Goal: Task Accomplishment & Management: Use online tool/utility

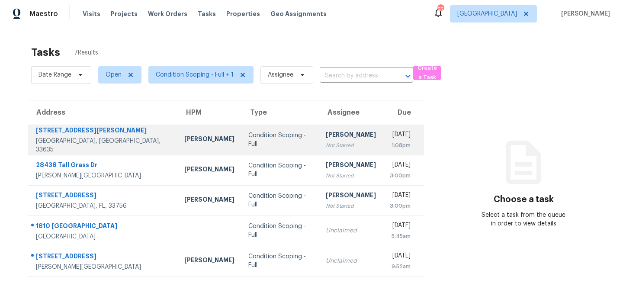
scroll to position [61, 0]
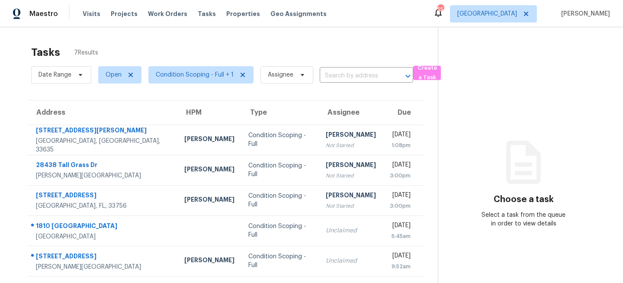
click at [192, 97] on section "Tasks 7 Results Date Range Open Condition Scoping - Full + 1 Assignee ​ Create …" at bounding box center [226, 192] width 424 height 303
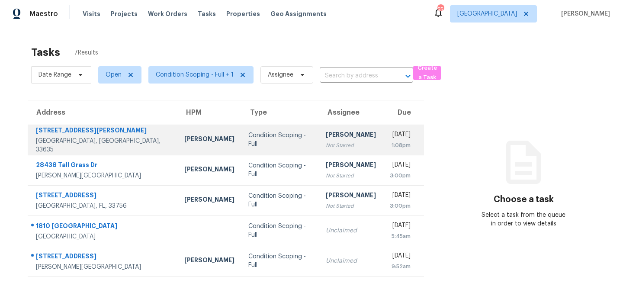
click at [248, 142] on div "Condition Scoping - Full" at bounding box center [280, 139] width 64 height 17
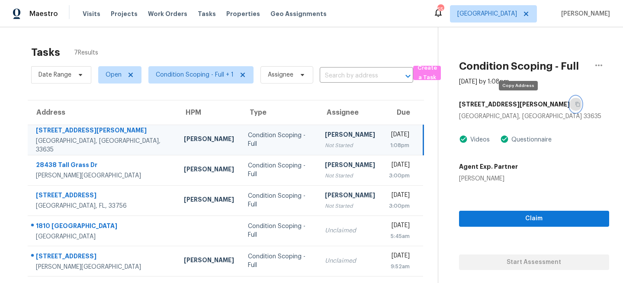
click at [570, 108] on button "button" at bounding box center [576, 104] width 12 height 16
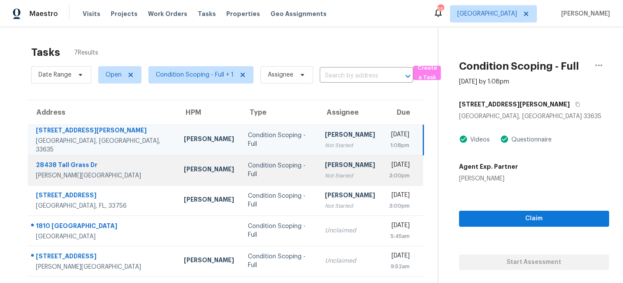
click at [325, 166] on div "Salma Ansari" at bounding box center [350, 165] width 50 height 11
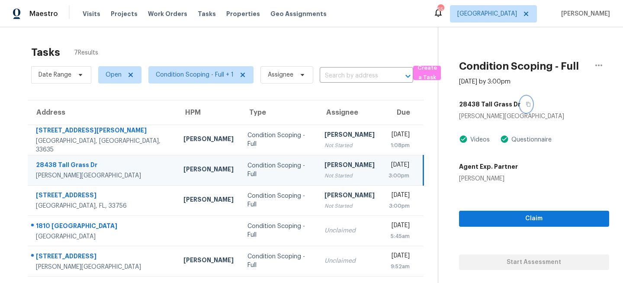
click at [524, 107] on button "button" at bounding box center [526, 104] width 12 height 16
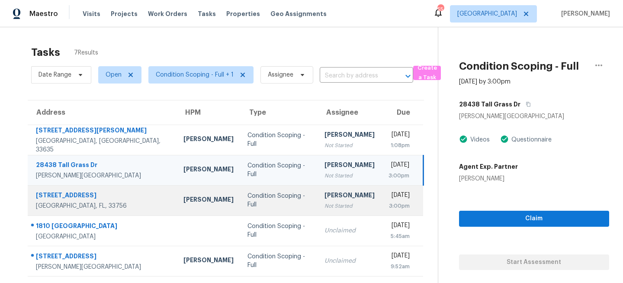
click at [267, 196] on td "Condition Scoping - Full" at bounding box center [278, 200] width 77 height 30
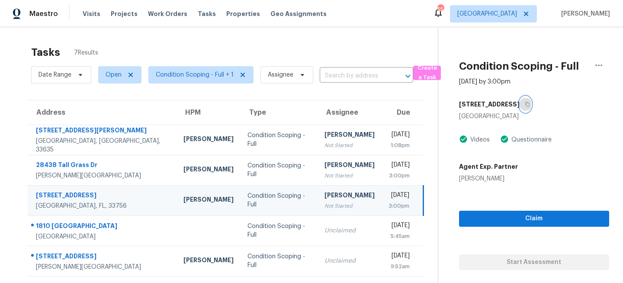
click at [525, 104] on icon "button" at bounding box center [527, 104] width 5 height 5
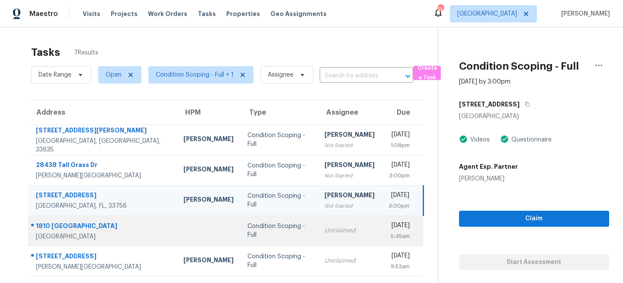
click at [256, 230] on div "Condition Scoping - Full" at bounding box center [278, 230] width 63 height 17
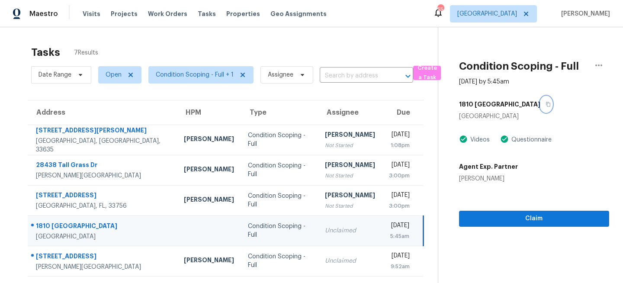
click at [546, 105] on icon "button" at bounding box center [548, 104] width 4 height 5
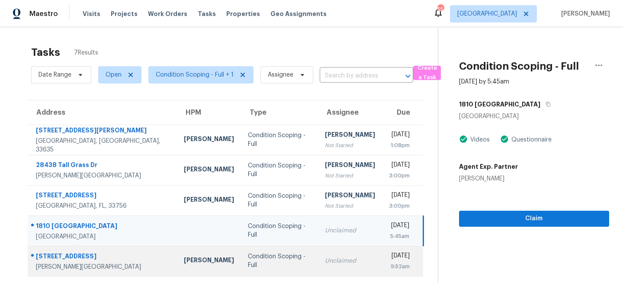
click at [248, 257] on div "Condition Scoping - Full" at bounding box center [279, 260] width 63 height 17
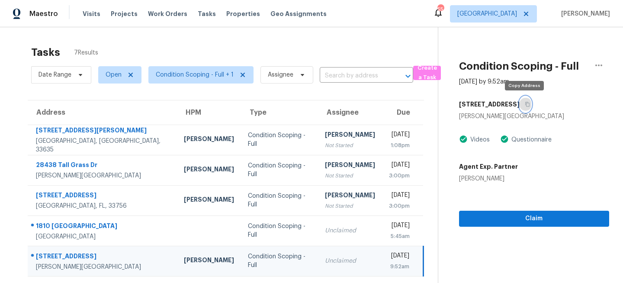
click at [527, 103] on icon "button" at bounding box center [527, 104] width 5 height 5
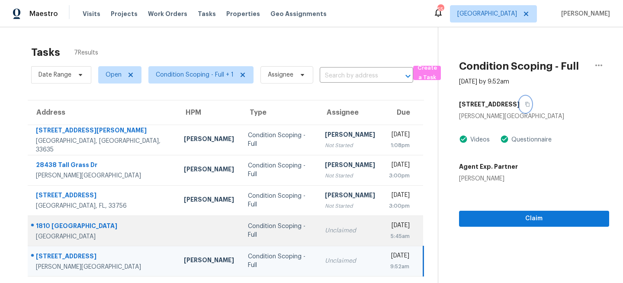
scroll to position [61, 0]
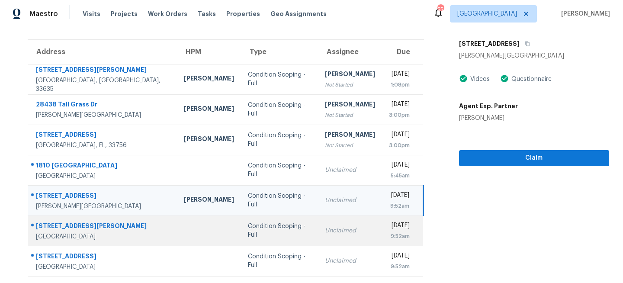
click at [325, 233] on div "Unclaimed" at bounding box center [350, 230] width 50 height 9
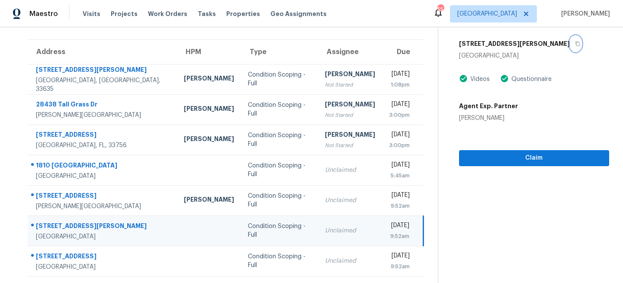
click at [575, 42] on icon "button" at bounding box center [577, 43] width 5 height 5
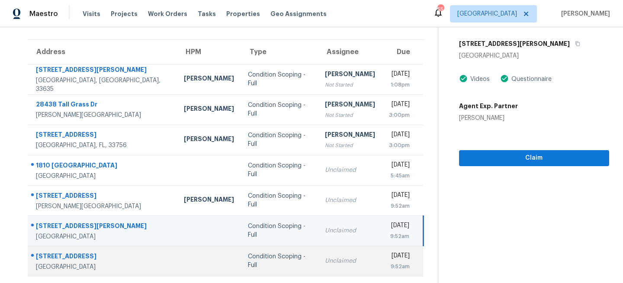
click at [270, 265] on td "Condition Scoping - Full" at bounding box center [279, 261] width 77 height 30
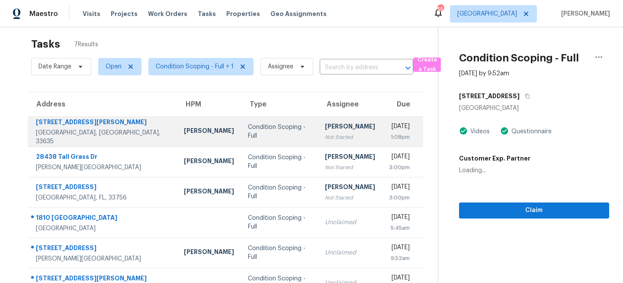
scroll to position [0, 0]
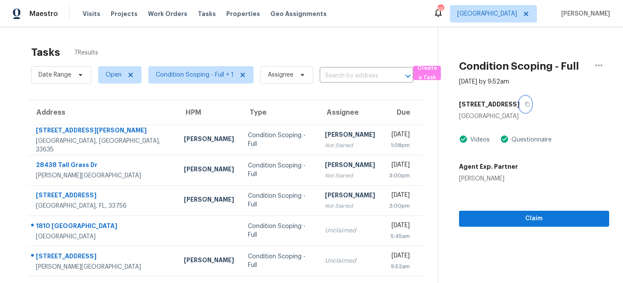
click at [525, 103] on icon "button" at bounding box center [527, 104] width 5 height 5
click at [516, 15] on span "[GEOGRAPHIC_DATA]" at bounding box center [487, 14] width 60 height 9
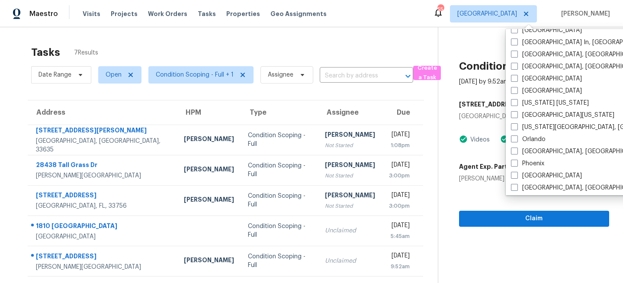
scroll to position [397, 0]
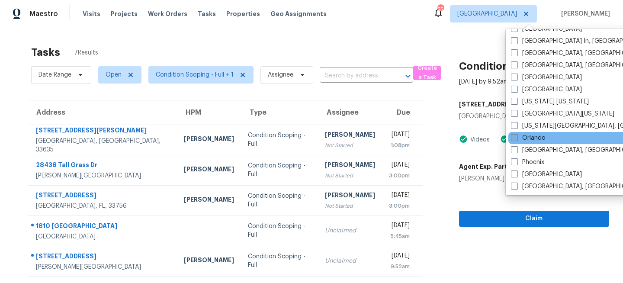
click at [515, 136] on span at bounding box center [514, 137] width 7 height 7
click at [515, 136] on input "Orlando" at bounding box center [514, 137] width 6 height 6
checkbox input "true"
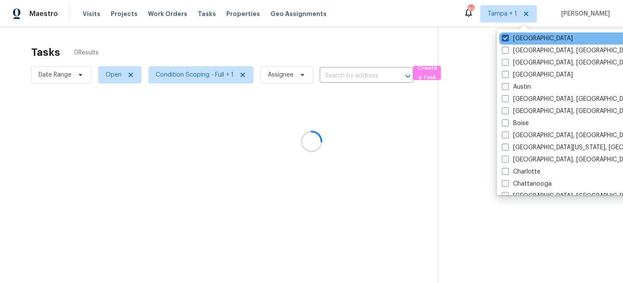
click at [510, 38] on label "[GEOGRAPHIC_DATA]" at bounding box center [537, 38] width 71 height 9
click at [507, 38] on input "[GEOGRAPHIC_DATA]" at bounding box center [505, 37] width 6 height 6
checkbox input "false"
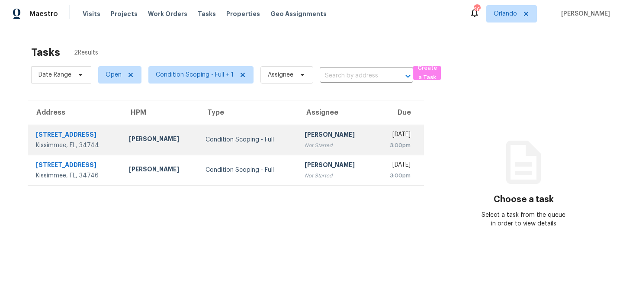
click at [251, 150] on td "Condition Scoping - Full" at bounding box center [247, 140] width 99 height 30
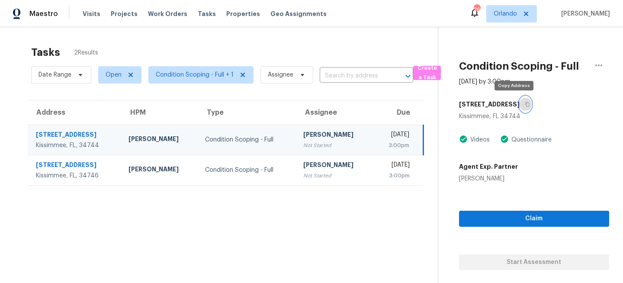
click at [525, 105] on icon "button" at bounding box center [527, 104] width 5 height 5
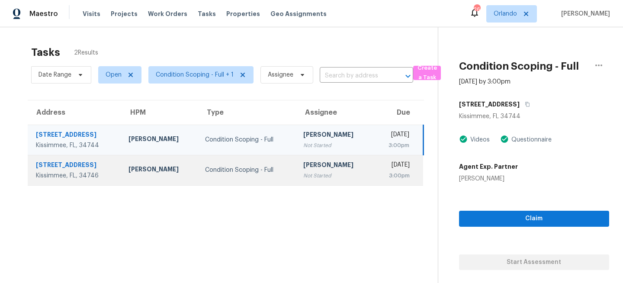
click at [214, 173] on div "Condition Scoping - Full" at bounding box center [247, 170] width 85 height 9
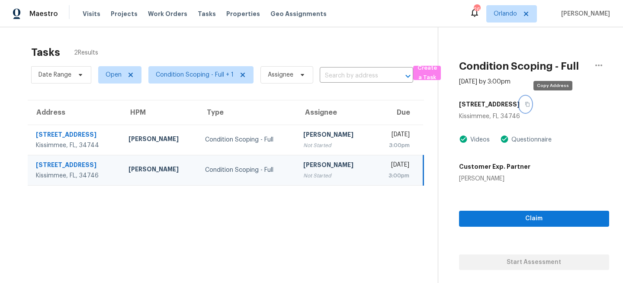
click at [530, 104] on icon "button" at bounding box center [527, 104] width 5 height 5
click at [516, 14] on span "Orlando" at bounding box center [504, 14] width 23 height 9
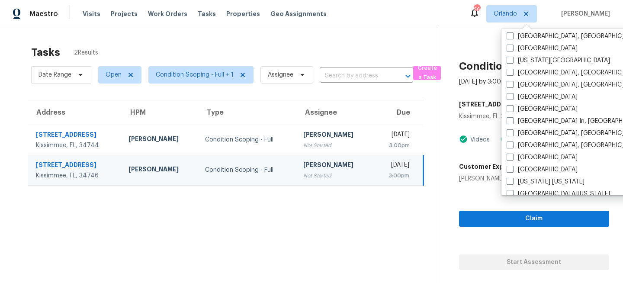
scroll to position [318, 0]
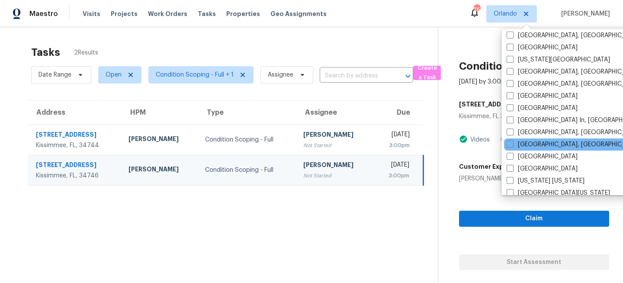
click at [513, 139] on div "Miami, FL" at bounding box center [591, 144] width 174 height 12
click at [510, 145] on span at bounding box center [509, 144] width 7 height 7
click at [510, 145] on input "[GEOGRAPHIC_DATA], [GEOGRAPHIC_DATA]" at bounding box center [509, 143] width 6 height 6
checkbox input "true"
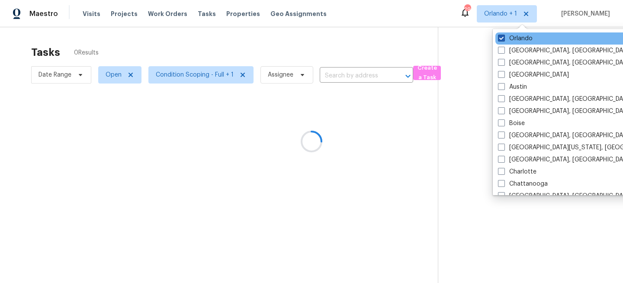
click at [512, 38] on label "Orlando" at bounding box center [515, 38] width 35 height 9
click at [503, 38] on input "Orlando" at bounding box center [501, 37] width 6 height 6
checkbox input "false"
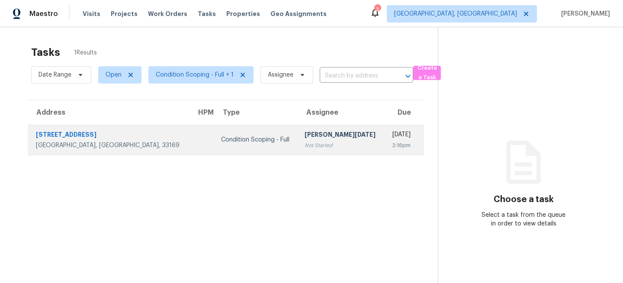
click at [221, 147] on td "Condition Scoping - Full" at bounding box center [256, 140] width 84 height 30
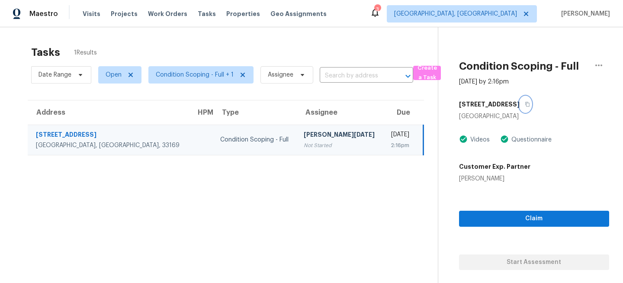
click at [525, 103] on icon "button" at bounding box center [527, 104] width 5 height 5
click at [515, 17] on span "[GEOGRAPHIC_DATA], [GEOGRAPHIC_DATA]" at bounding box center [455, 14] width 123 height 9
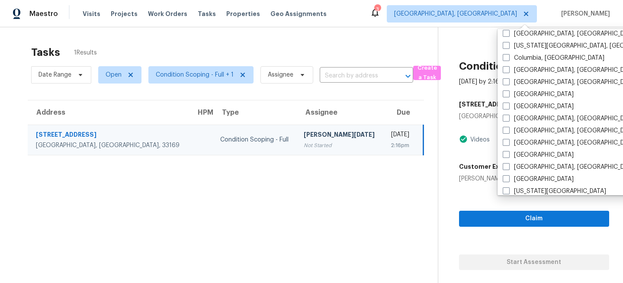
scroll to position [189, 0]
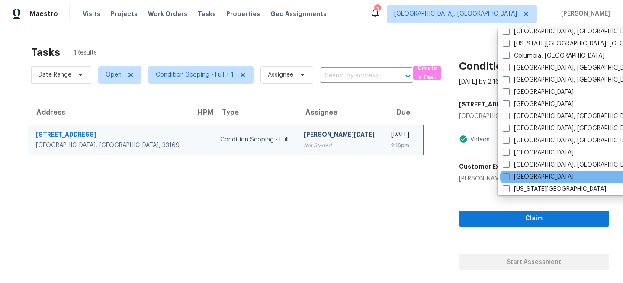
click at [508, 181] on label "[GEOGRAPHIC_DATA]" at bounding box center [537, 177] width 71 height 9
click at [508, 178] on input "[GEOGRAPHIC_DATA]" at bounding box center [505, 176] width 6 height 6
checkbox input "true"
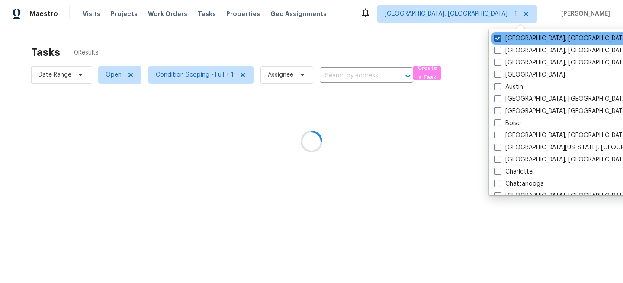
click at [512, 42] on label "[GEOGRAPHIC_DATA], [GEOGRAPHIC_DATA]" at bounding box center [561, 38] width 134 height 9
click at [499, 40] on input "[GEOGRAPHIC_DATA], [GEOGRAPHIC_DATA]" at bounding box center [497, 37] width 6 height 6
checkbox input "false"
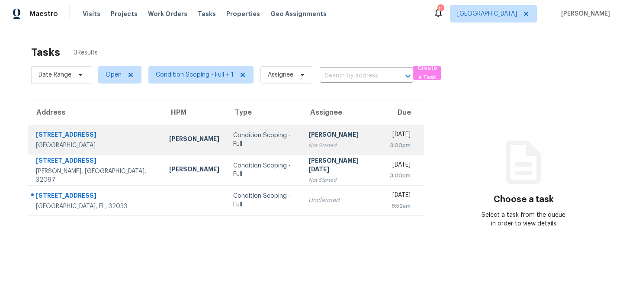
click at [226, 147] on td "Condition Scoping - Full" at bounding box center [263, 140] width 75 height 30
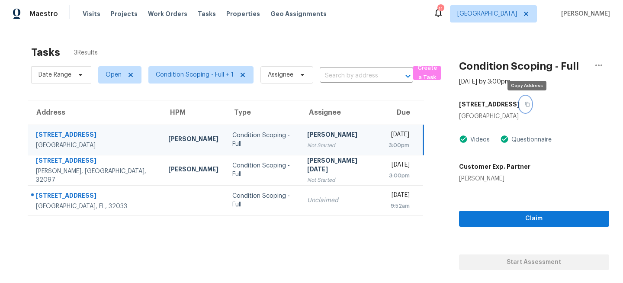
click at [528, 104] on icon "button" at bounding box center [527, 104] width 5 height 5
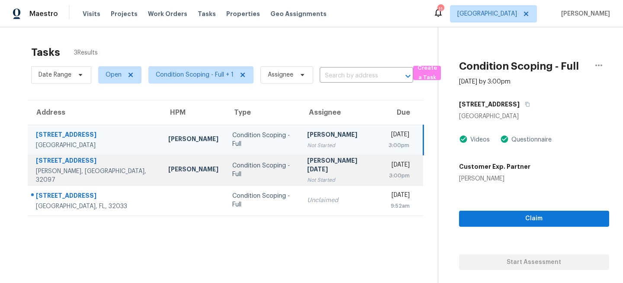
click at [264, 170] on div "Condition Scoping - Full" at bounding box center [262, 169] width 61 height 17
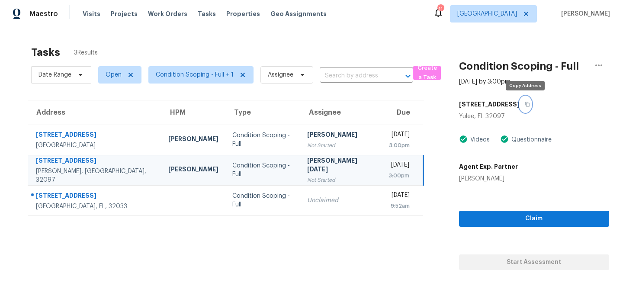
click at [525, 105] on icon "button" at bounding box center [527, 104] width 5 height 5
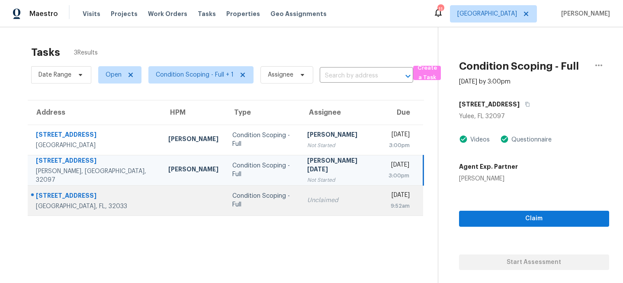
click at [300, 204] on td "Unclaimed" at bounding box center [340, 200] width 81 height 30
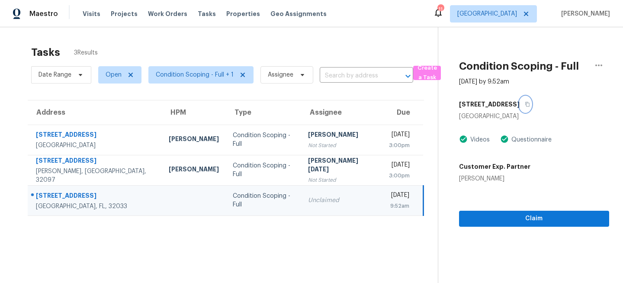
click at [529, 103] on icon "button" at bounding box center [527, 104] width 4 height 5
